Goal: Navigation & Orientation: Understand site structure

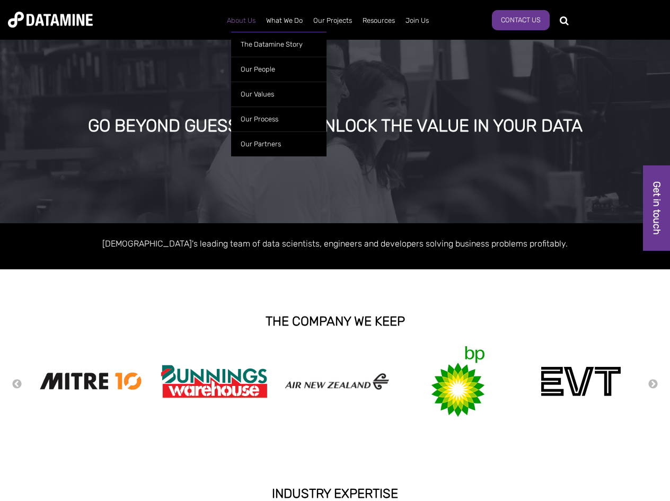
click at [238, 21] on link "About Us" at bounding box center [240, 21] width 39 height 28
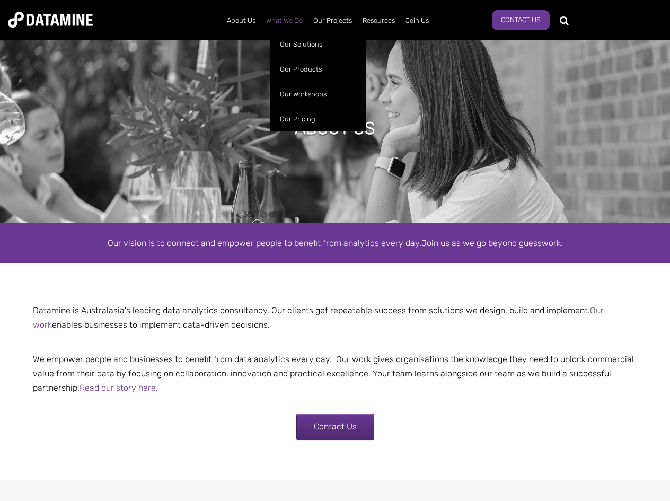
click at [293, 24] on link "What We Do" at bounding box center [284, 21] width 47 height 28
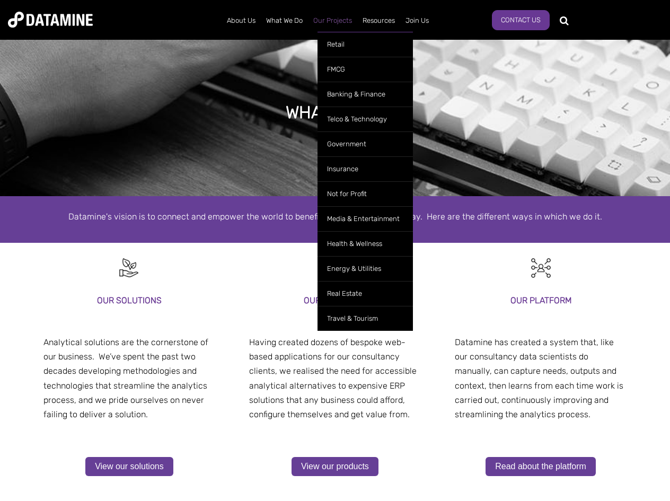
click at [333, 24] on link "Our Projects" at bounding box center [332, 21] width 49 height 28
